Goal: Task Accomplishment & Management: Manage account settings

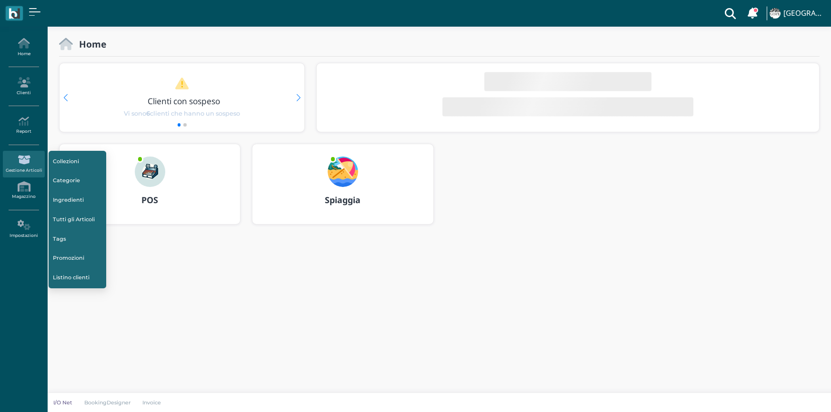
click at [25, 122] on icon at bounding box center [23, 121] width 41 height 10
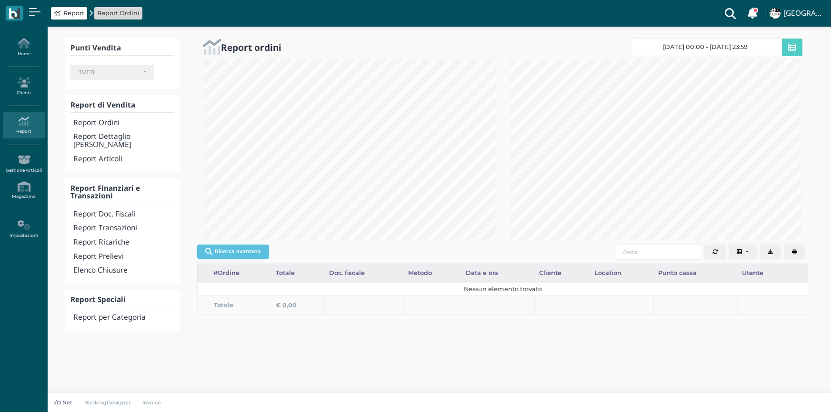
select select
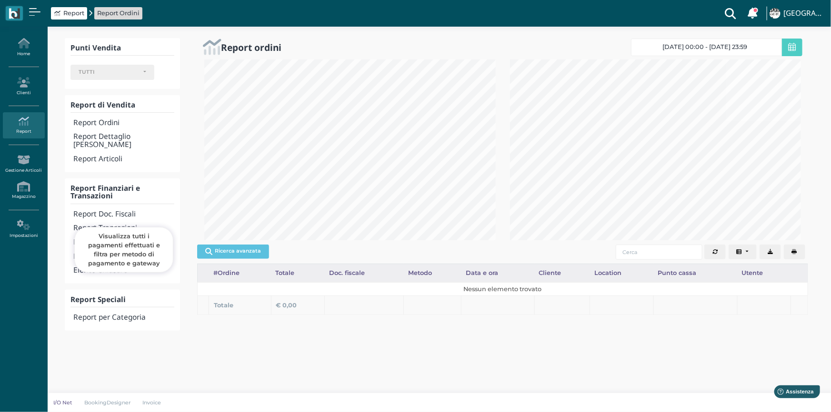
click at [119, 224] on h4 "Report Transazioni" at bounding box center [123, 228] width 101 height 8
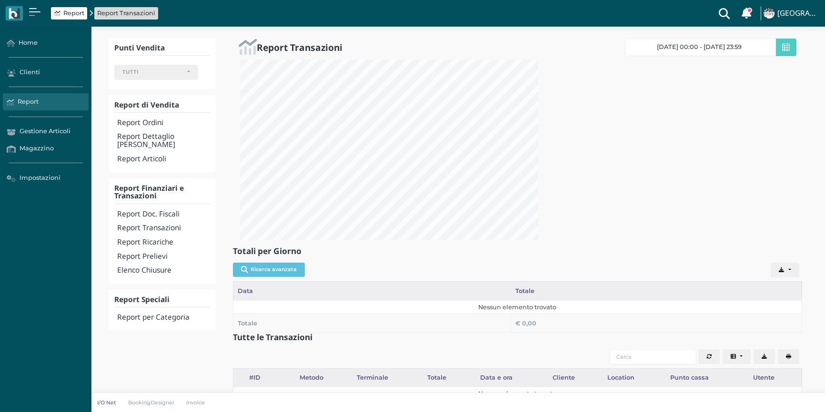
select select
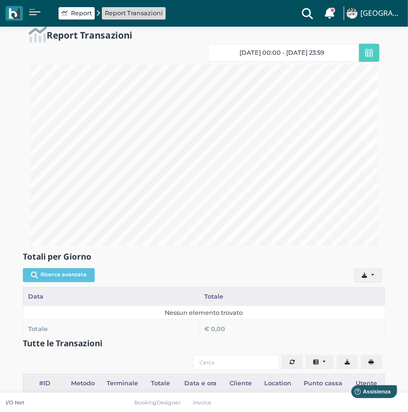
scroll to position [245, 0]
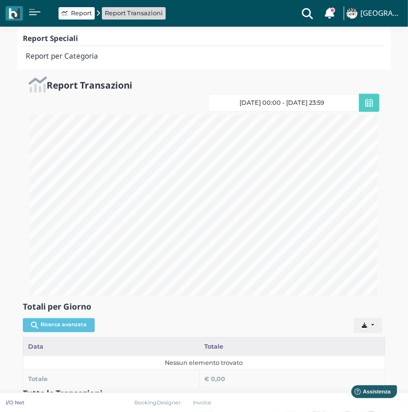
click at [367, 100] on icon at bounding box center [369, 103] width 8 height 9
click at [370, 101] on icon at bounding box center [369, 103] width 8 height 9
click at [324, 101] on span "06/09/25 00:00 - 06/09/25 23:59" at bounding box center [282, 103] width 85 height 8
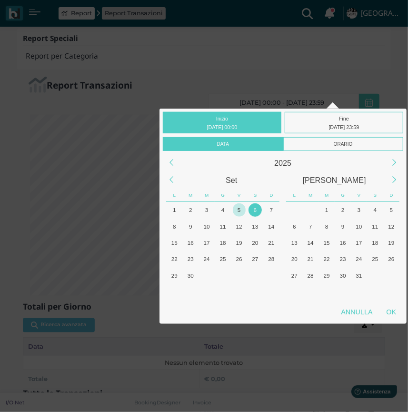
click at [242, 207] on div "5" at bounding box center [239, 209] width 13 height 13
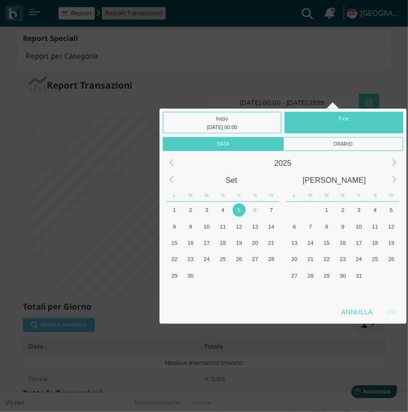
click at [242, 207] on div "5" at bounding box center [239, 209] width 13 height 13
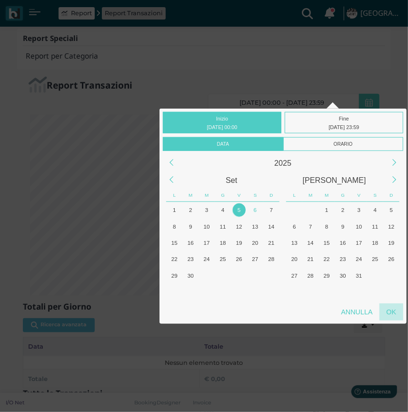
click at [394, 312] on div "OK" at bounding box center [391, 311] width 24 height 17
type input "05/09/2025 00:00 - 05/09/2025 23:59"
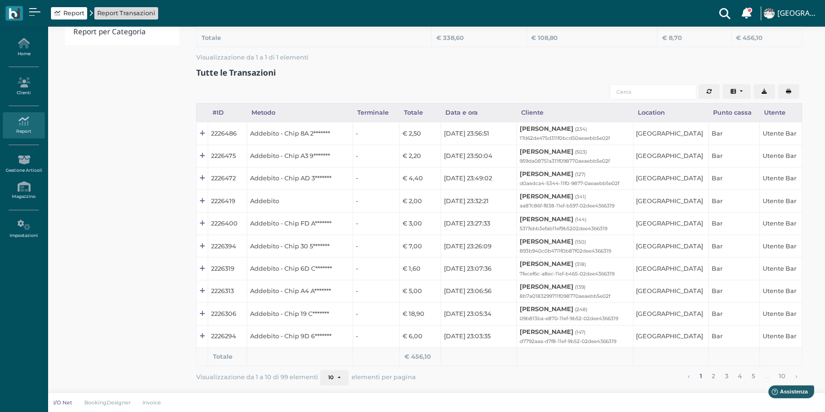
scroll to position [475869, 475444]
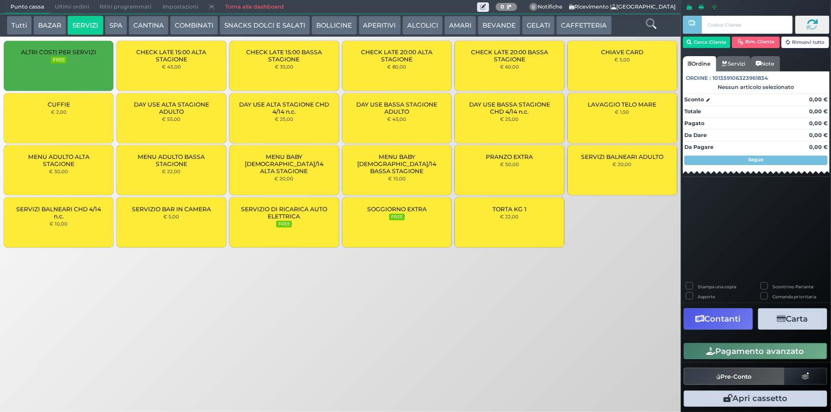
click at [72, 4] on span "Ultimi ordini" at bounding box center [72, 6] width 45 height 13
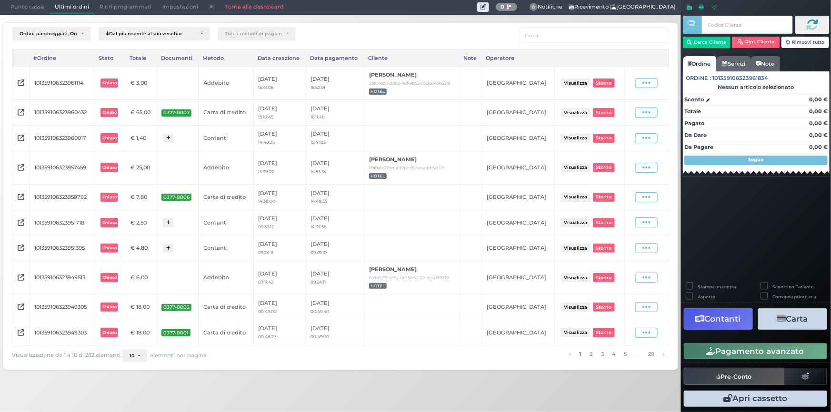
click at [138, 357] on button "10" at bounding box center [134, 355] width 25 height 13
click at [147, 302] on link "25" at bounding box center [149, 303] width 52 height 18
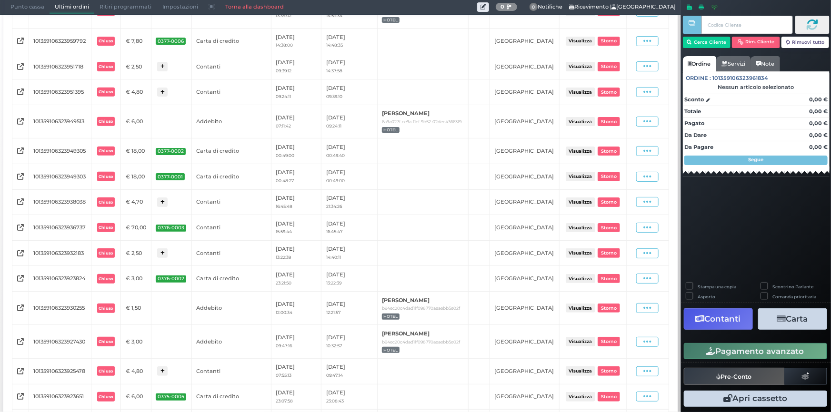
scroll to position [61, 0]
